Goal: Task Accomplishment & Management: Use online tool/utility

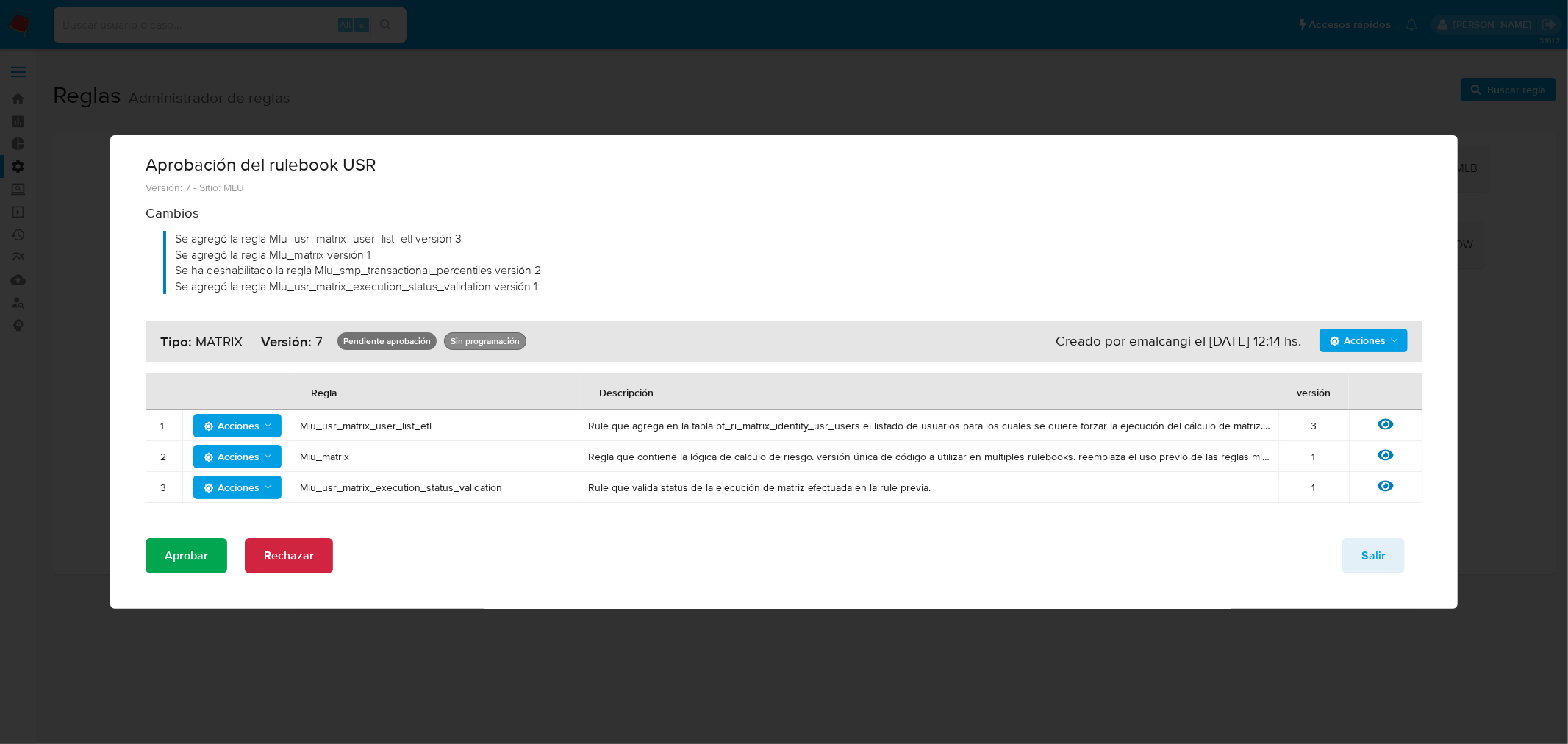
click at [192, 548] on span "Aprobar" at bounding box center [186, 555] width 44 height 32
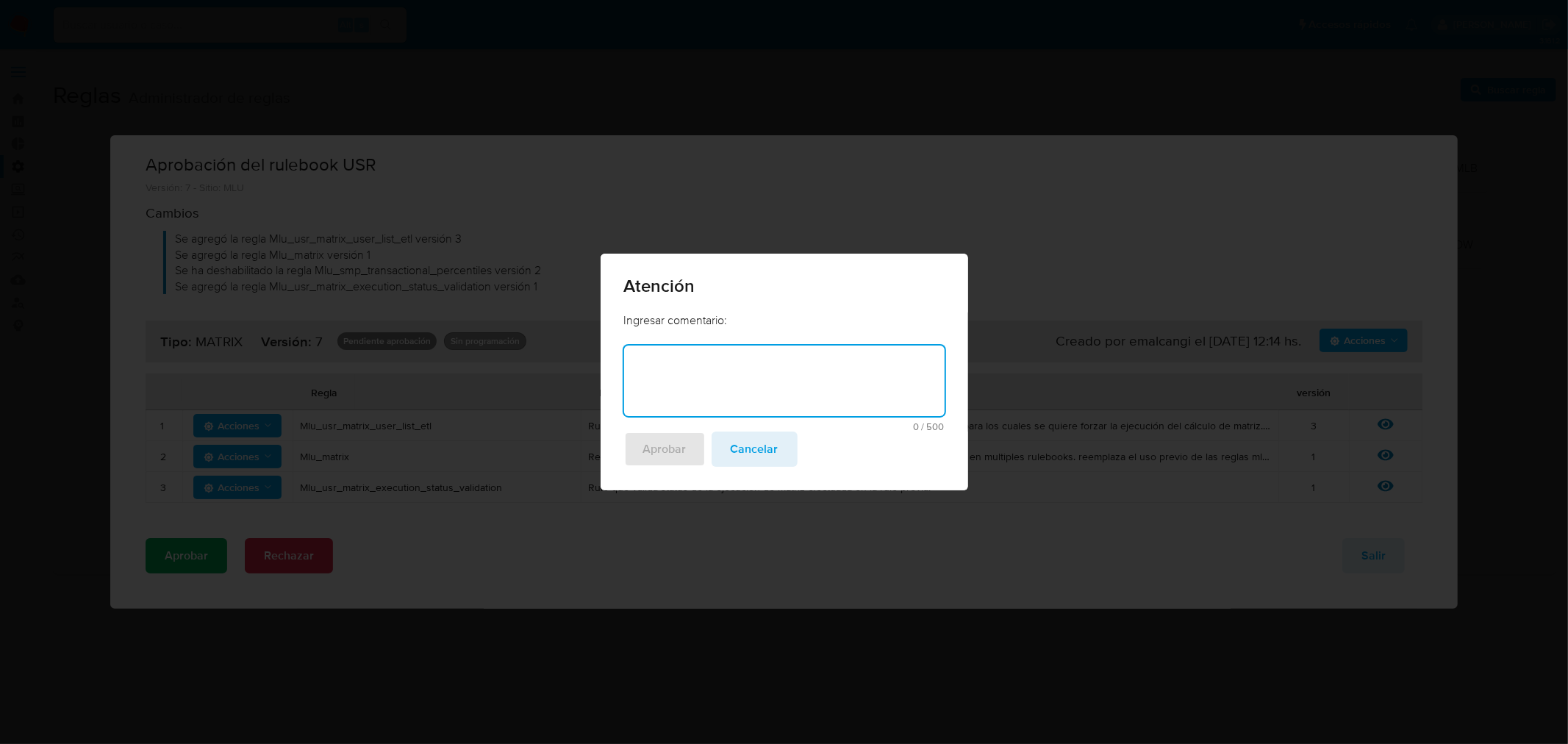
click at [724, 378] on textarea at bounding box center [784, 380] width 320 height 71
type textarea "Forzada MLU para deploy MU"
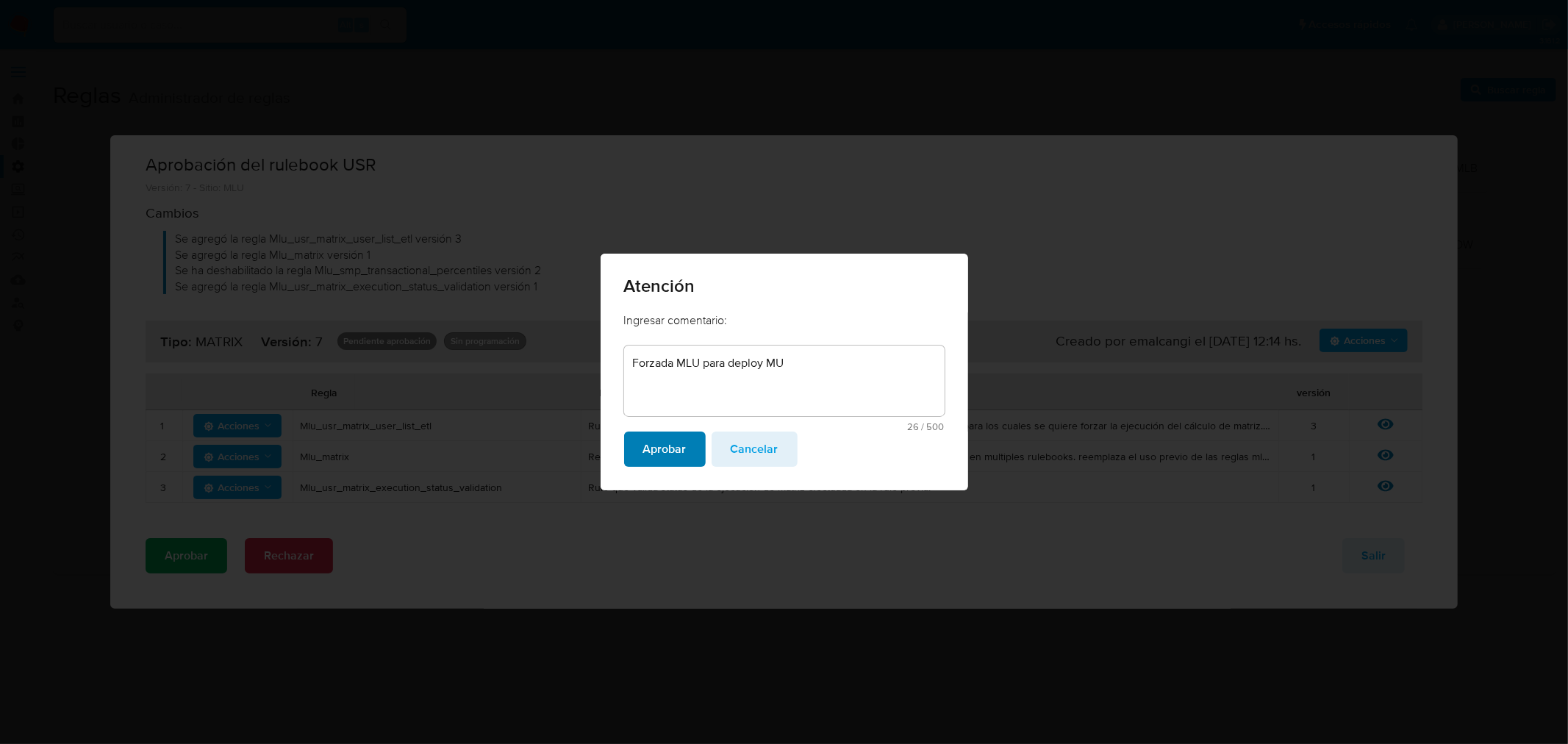
click at [671, 443] on span "Aprobar" at bounding box center [665, 449] width 44 height 32
